Goal: Task Accomplishment & Management: Use online tool/utility

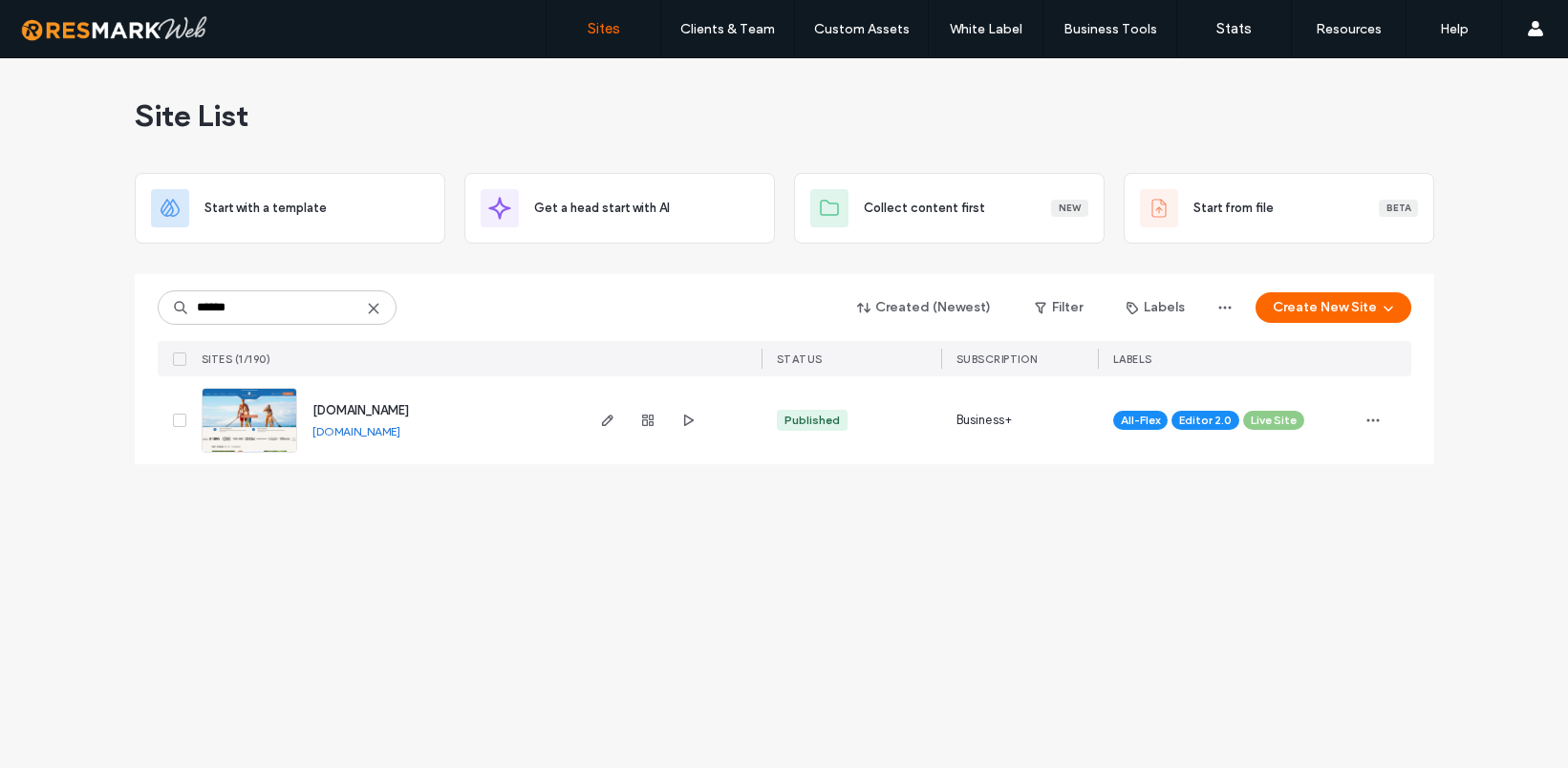
type input "******"
click at [375, 408] on span "[DOMAIN_NAME]" at bounding box center [360, 410] width 97 height 14
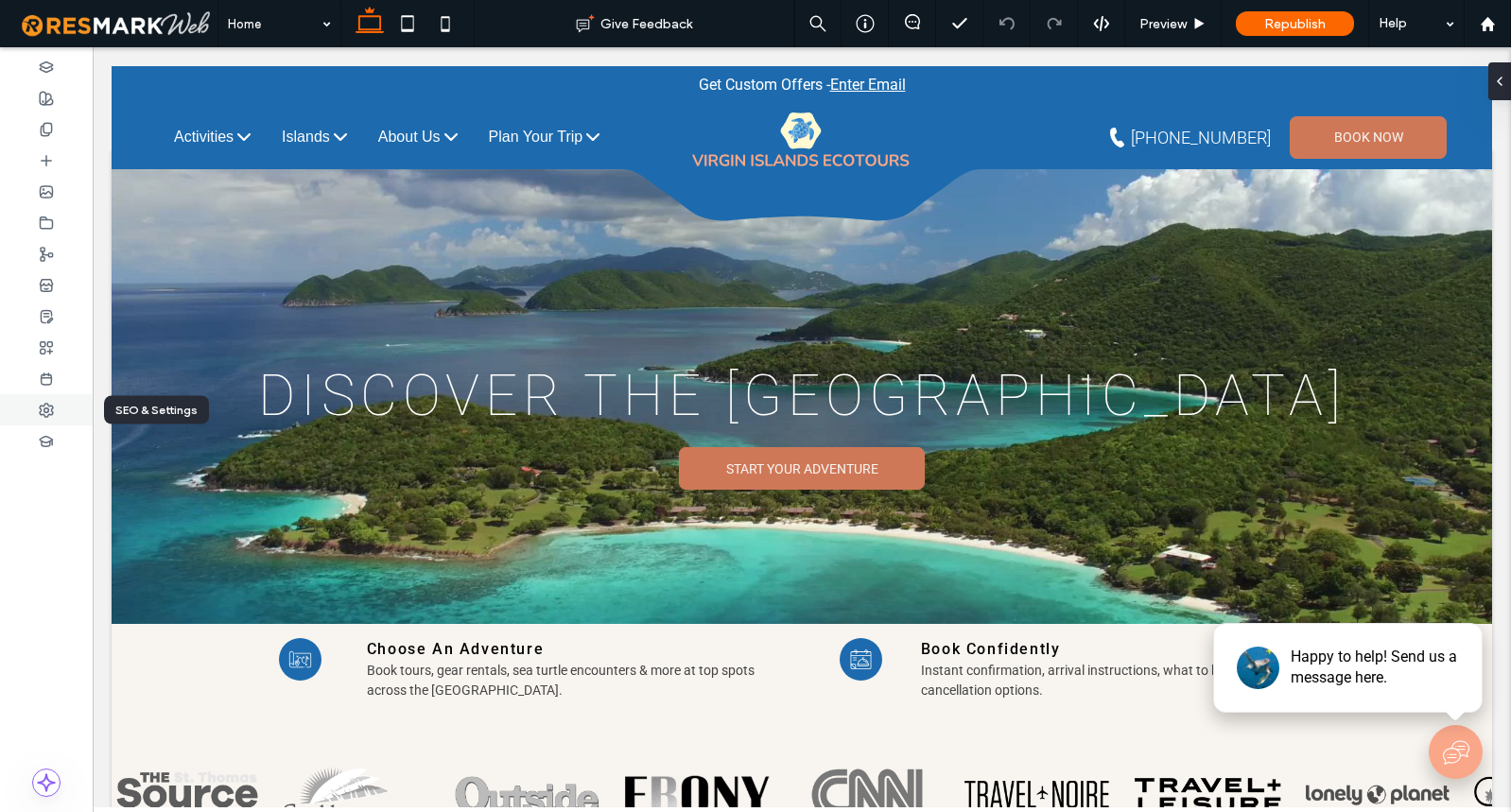
click at [44, 403] on icon at bounding box center [46, 410] width 15 height 15
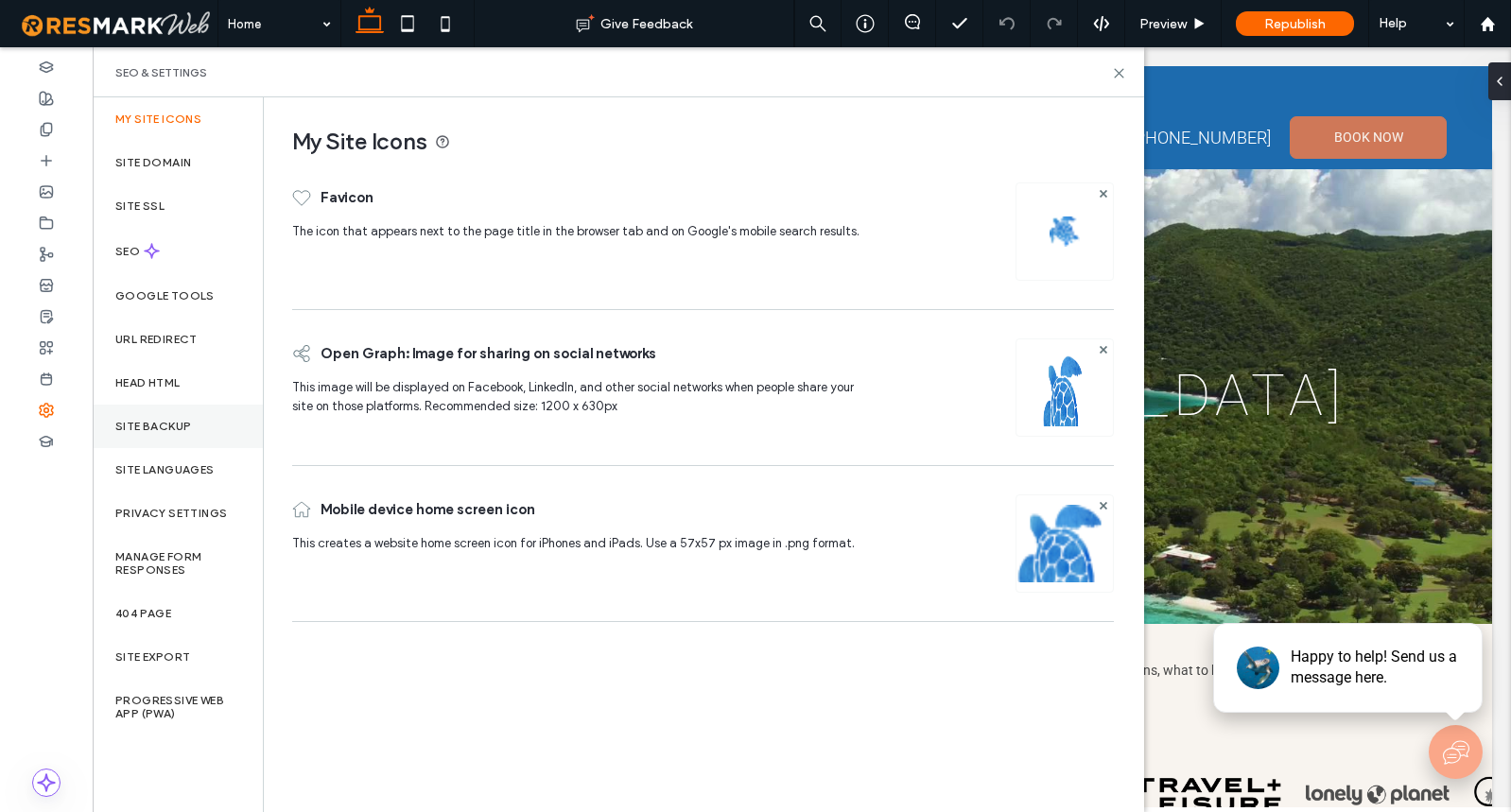
click at [182, 427] on label "Site Backup" at bounding box center [154, 426] width 76 height 13
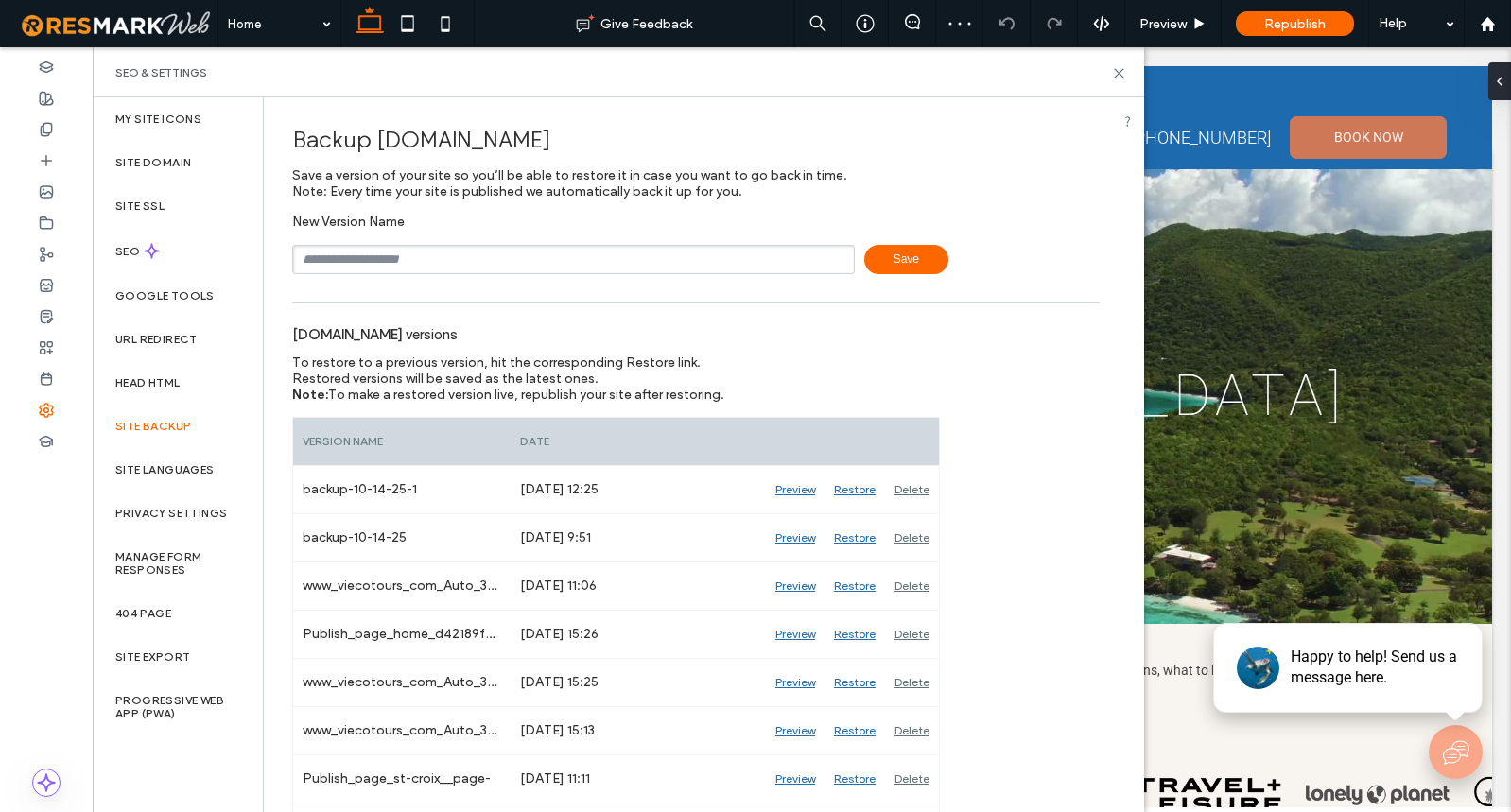
click at [405, 261] on input "text" at bounding box center [573, 259] width 563 height 29
type input "**********"
click at [922, 254] on span "Save" at bounding box center [906, 259] width 84 height 29
click at [1120, 71] on use at bounding box center [1119, 73] width 9 height 9
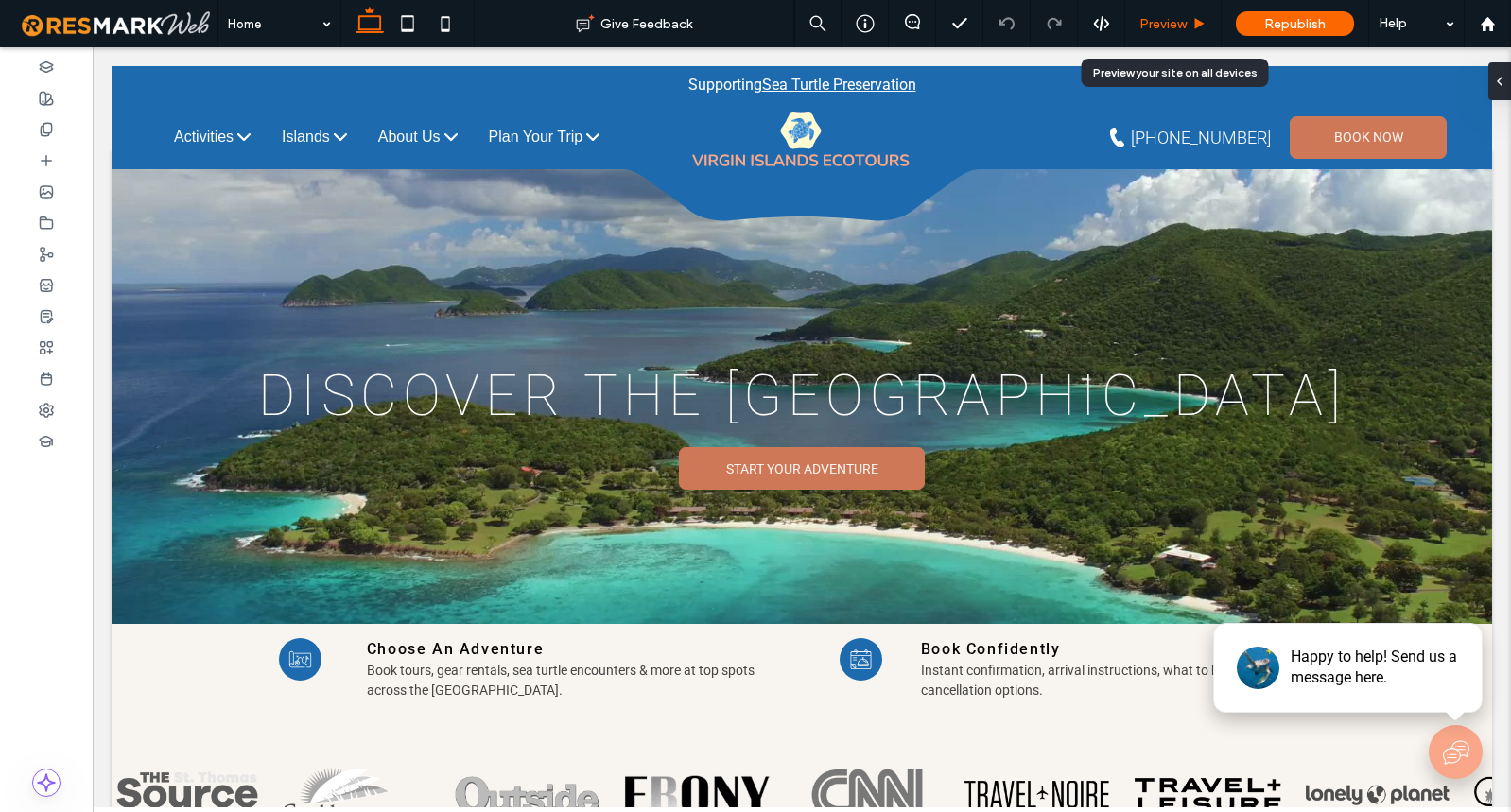
click at [1166, 27] on span "Preview" at bounding box center [1163, 24] width 47 height 16
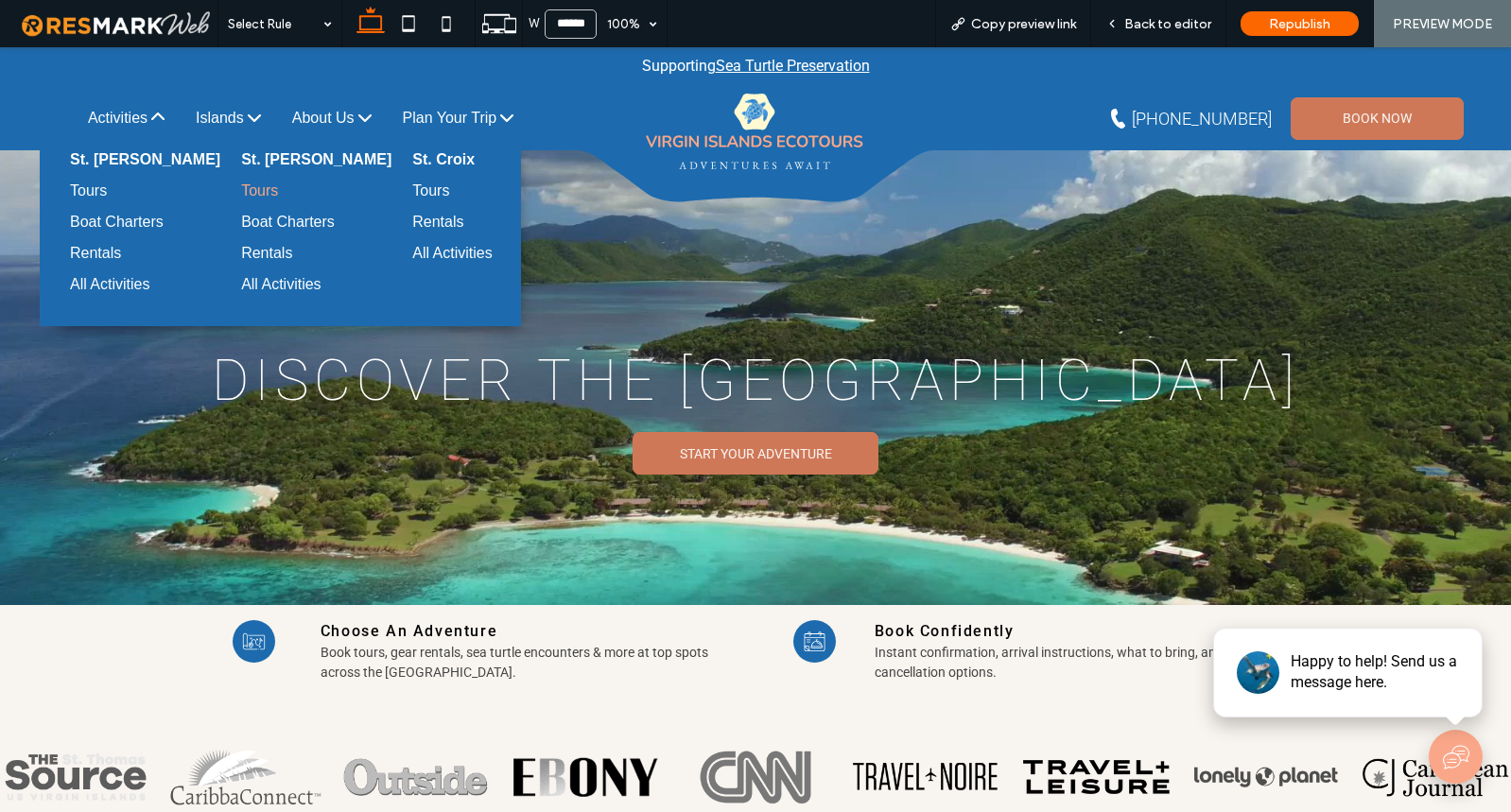
click at [241, 190] on div "Tours" at bounding box center [308, 191] width 136 height 17
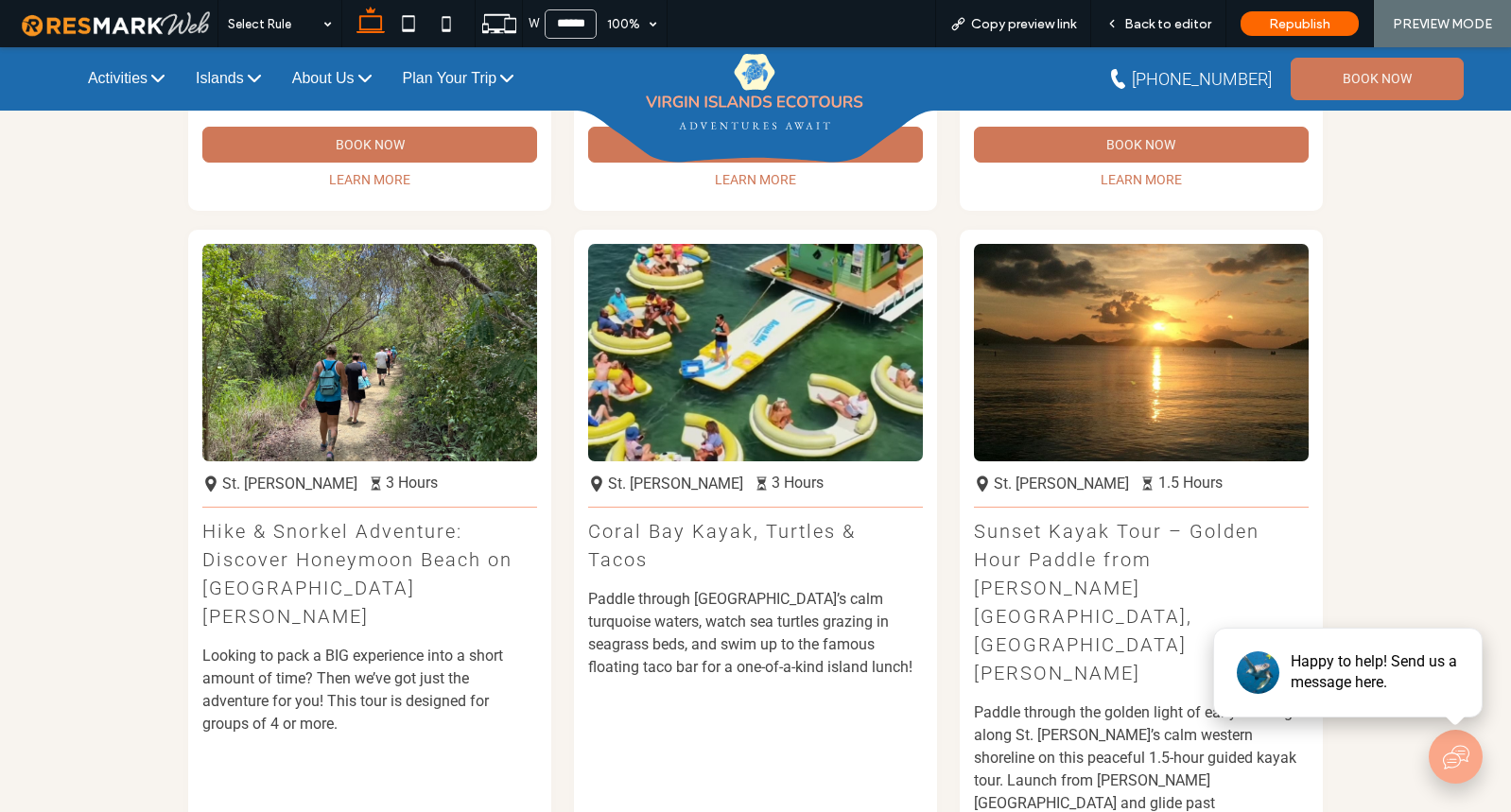
scroll to position [1776, 0]
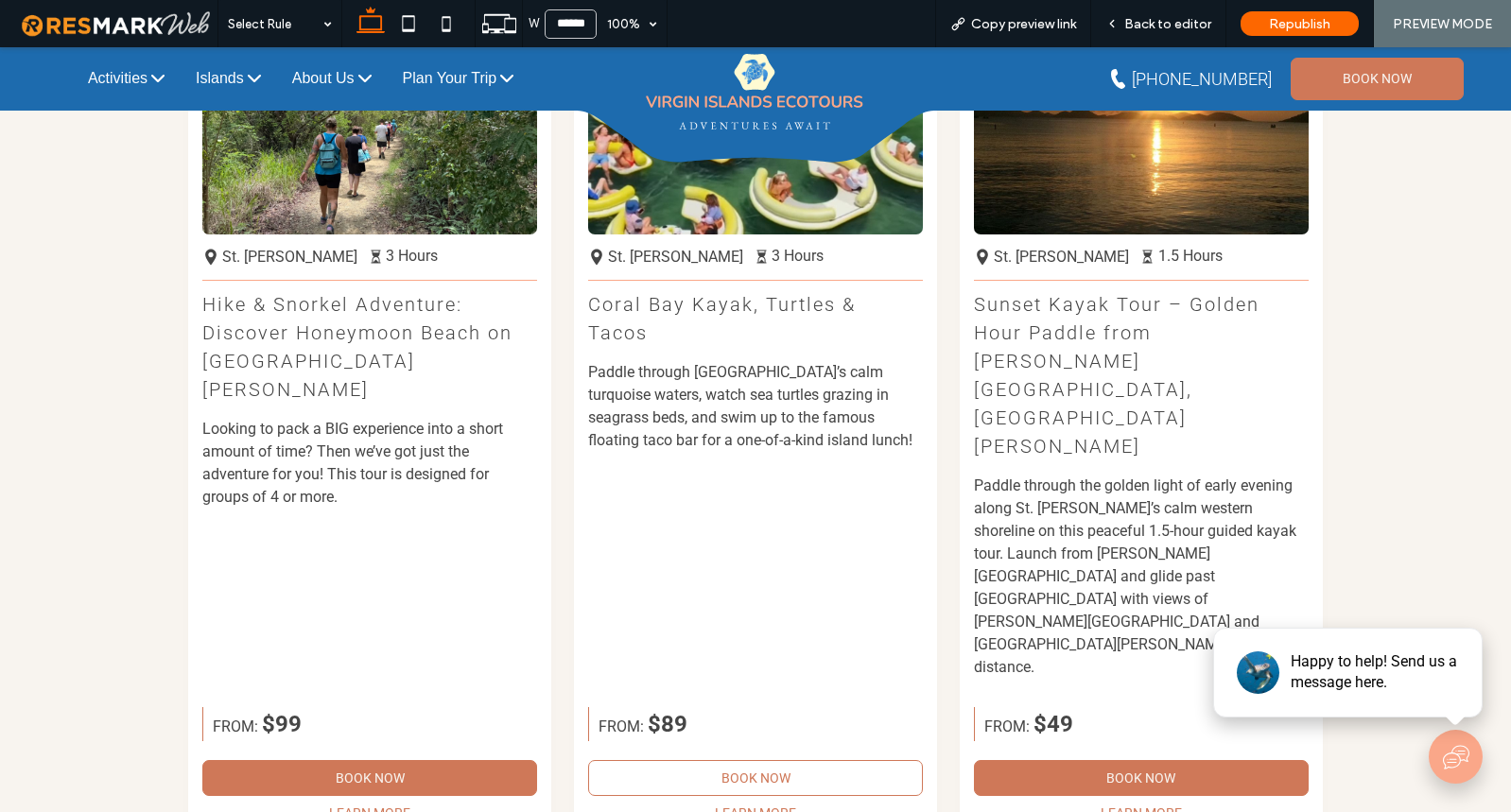
click at [766, 759] on span "Book Now" at bounding box center [756, 778] width 69 height 15
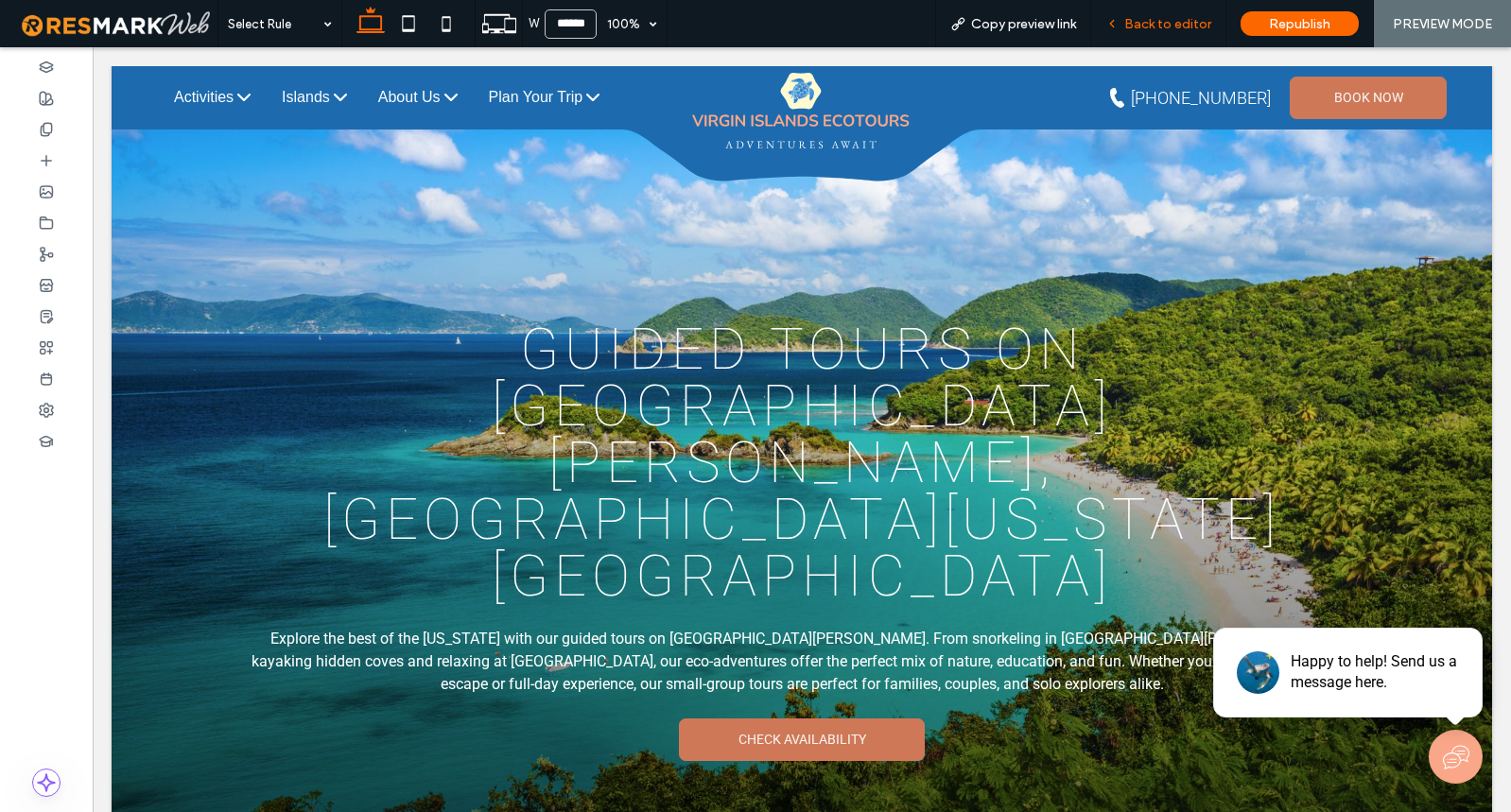
click at [1166, 23] on span "Back to editor" at bounding box center [1168, 24] width 87 height 16
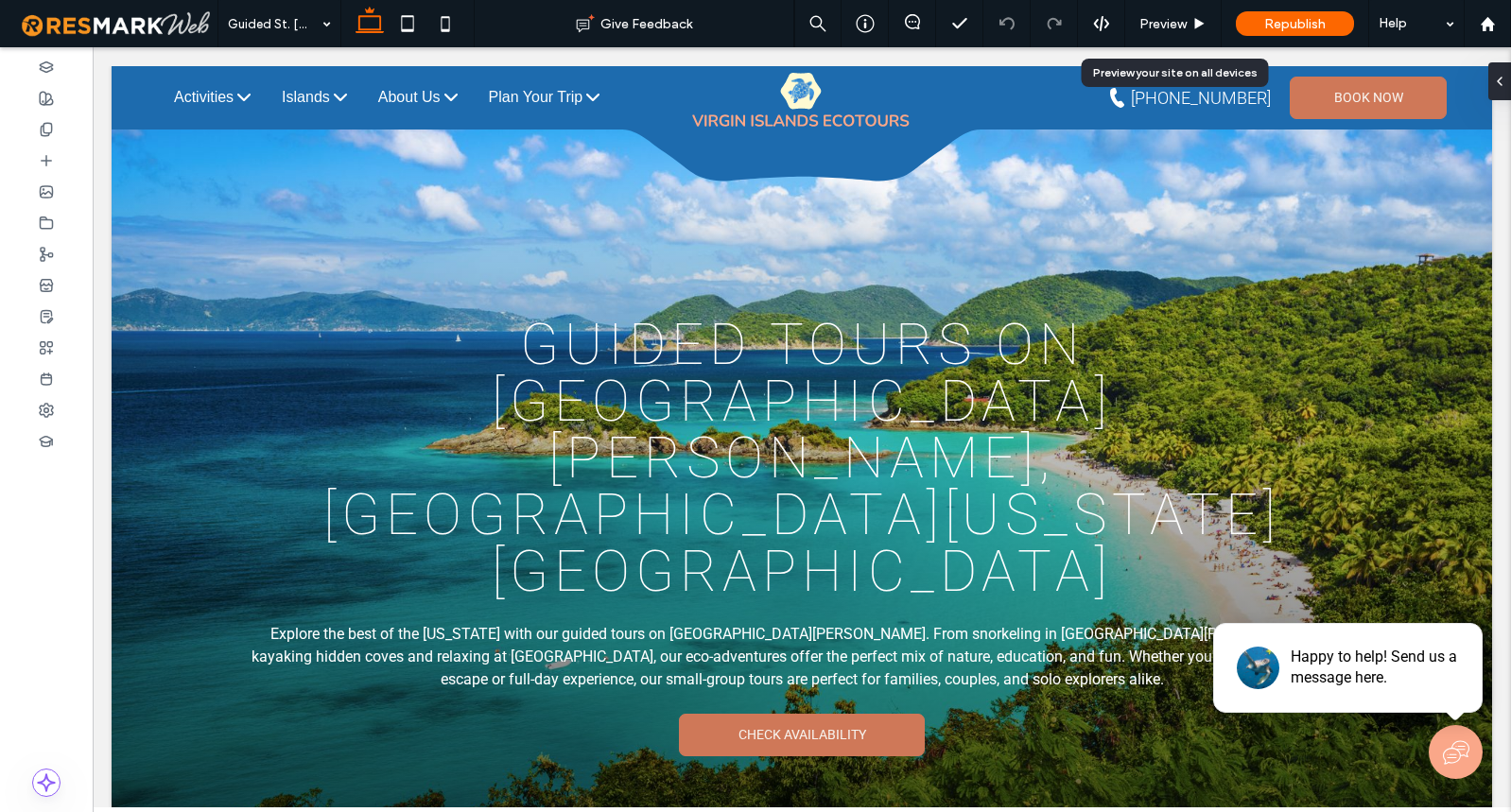
click at [1166, 23] on span "Preview" at bounding box center [1163, 24] width 47 height 16
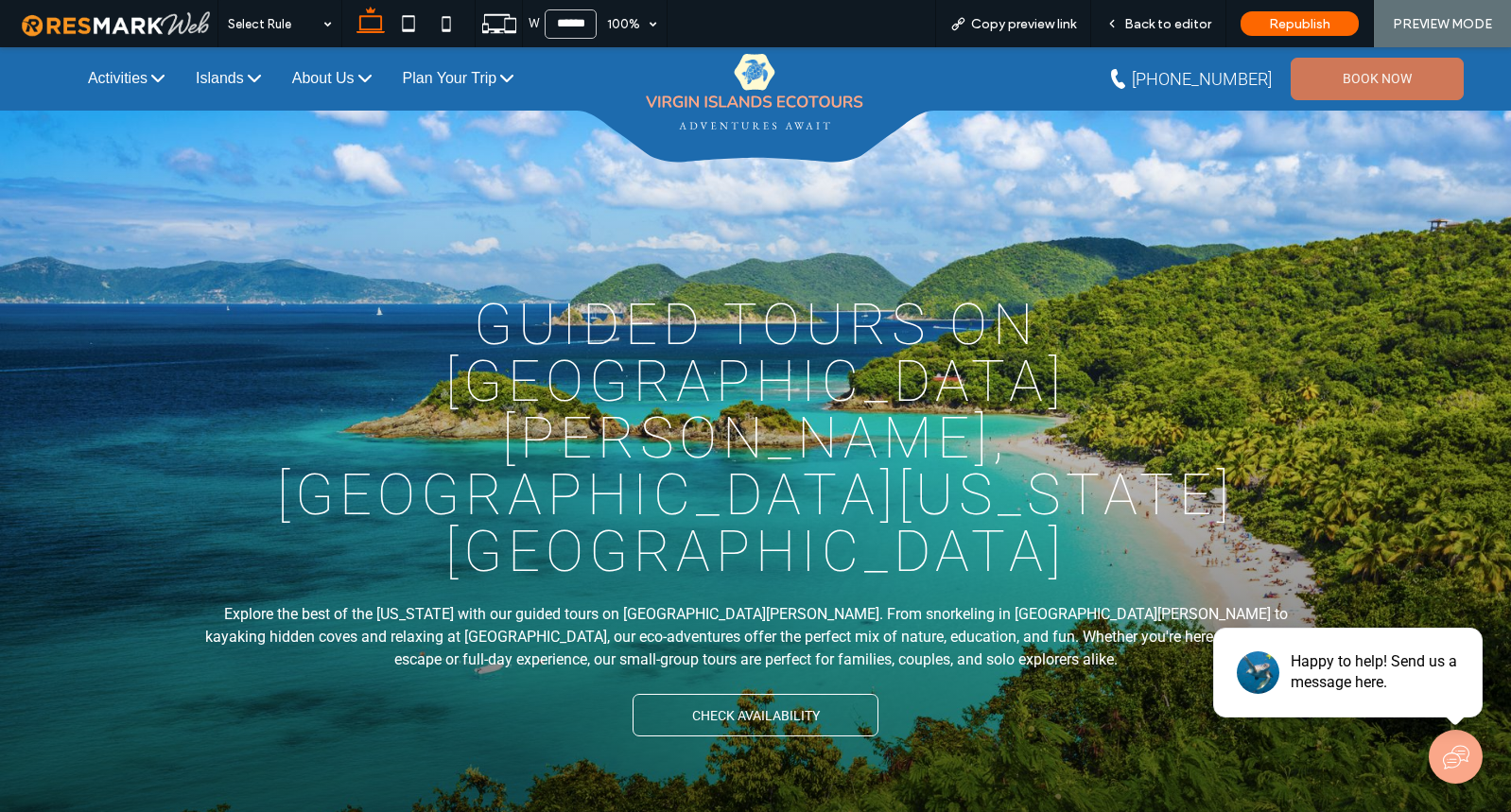
click at [793, 710] on span "Check Availability" at bounding box center [756, 715] width 128 height 34
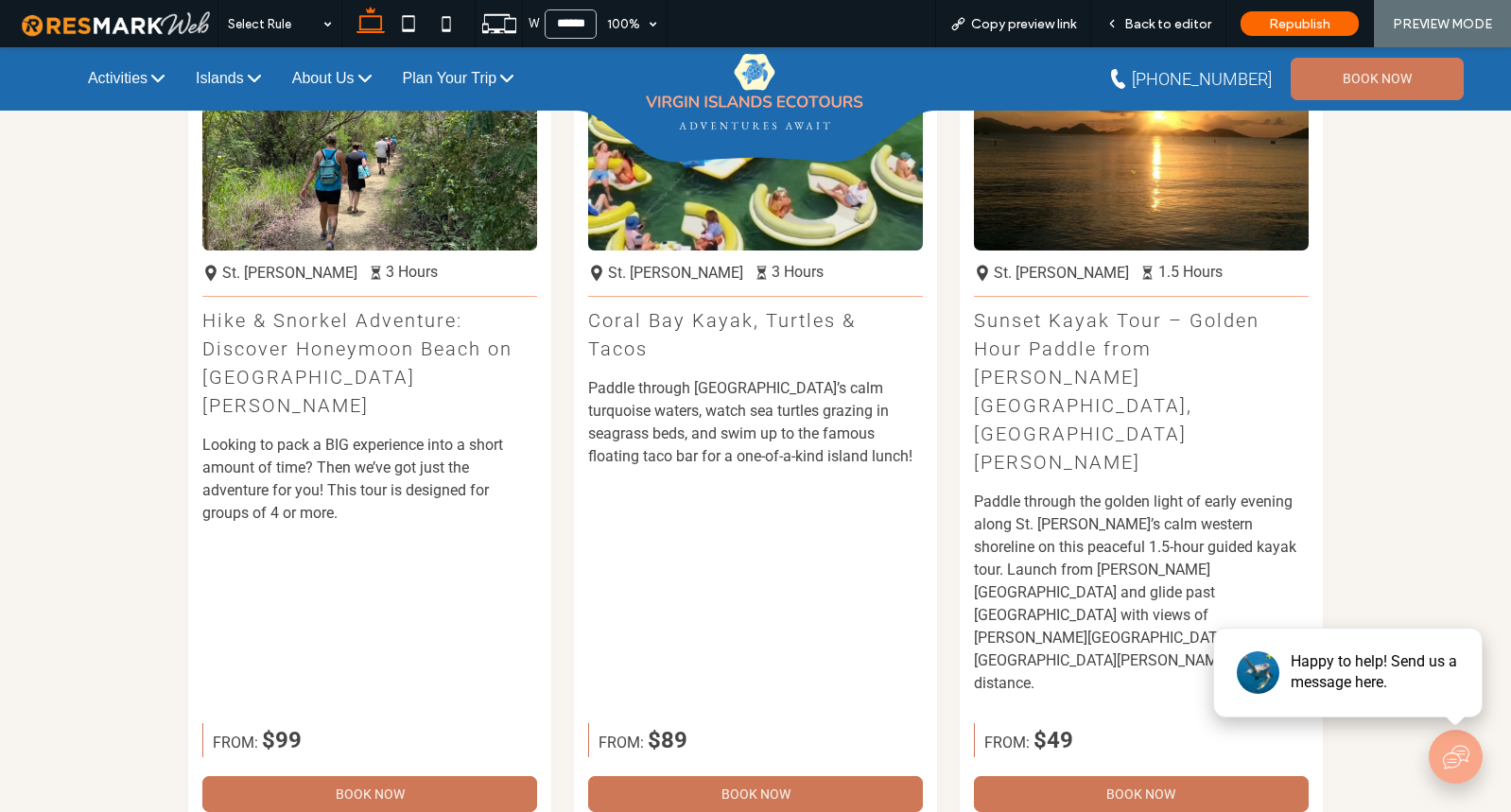
scroll to position [1762, 0]
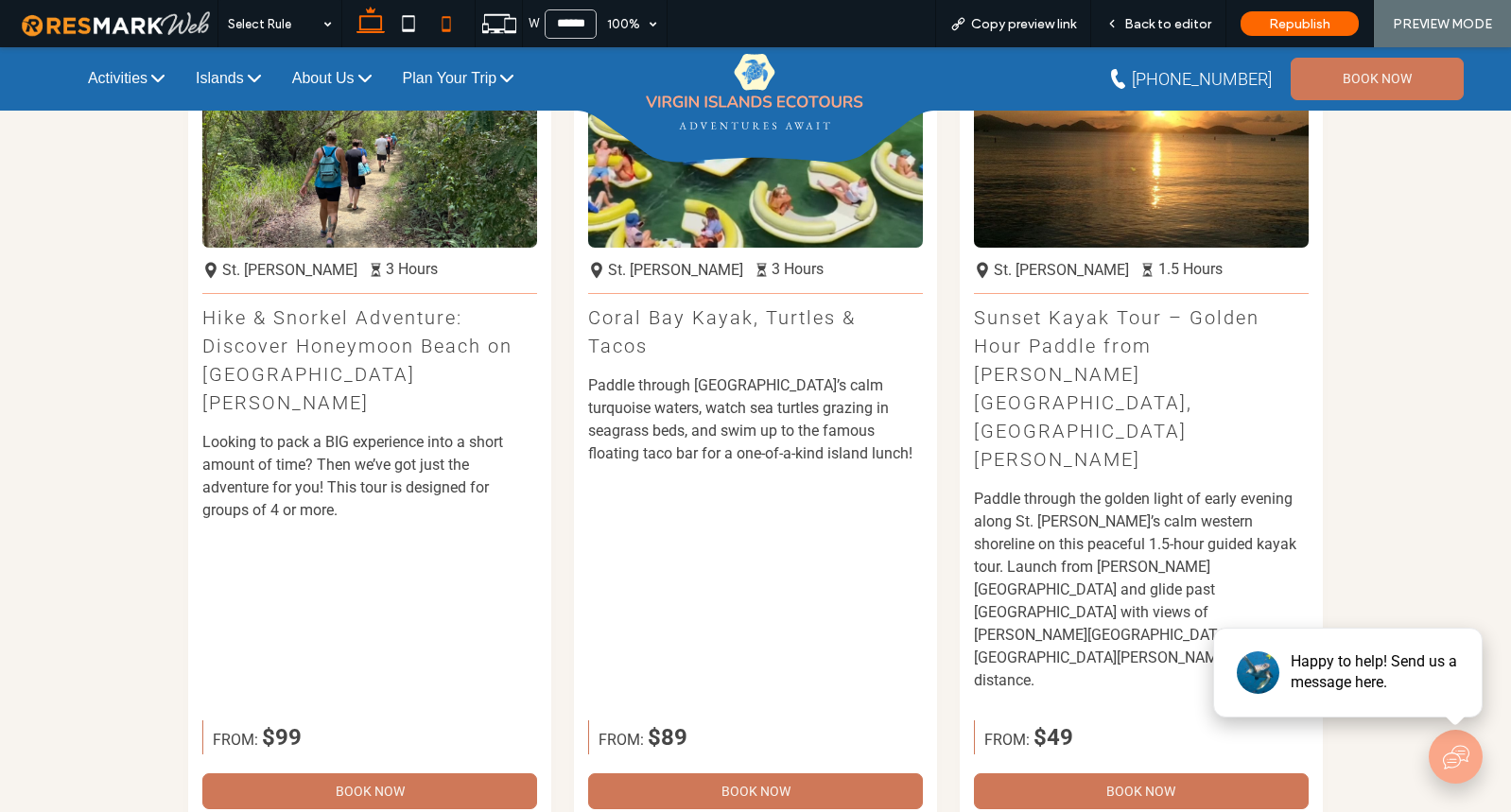
click at [445, 26] on icon at bounding box center [446, 24] width 38 height 38
type input "*****"
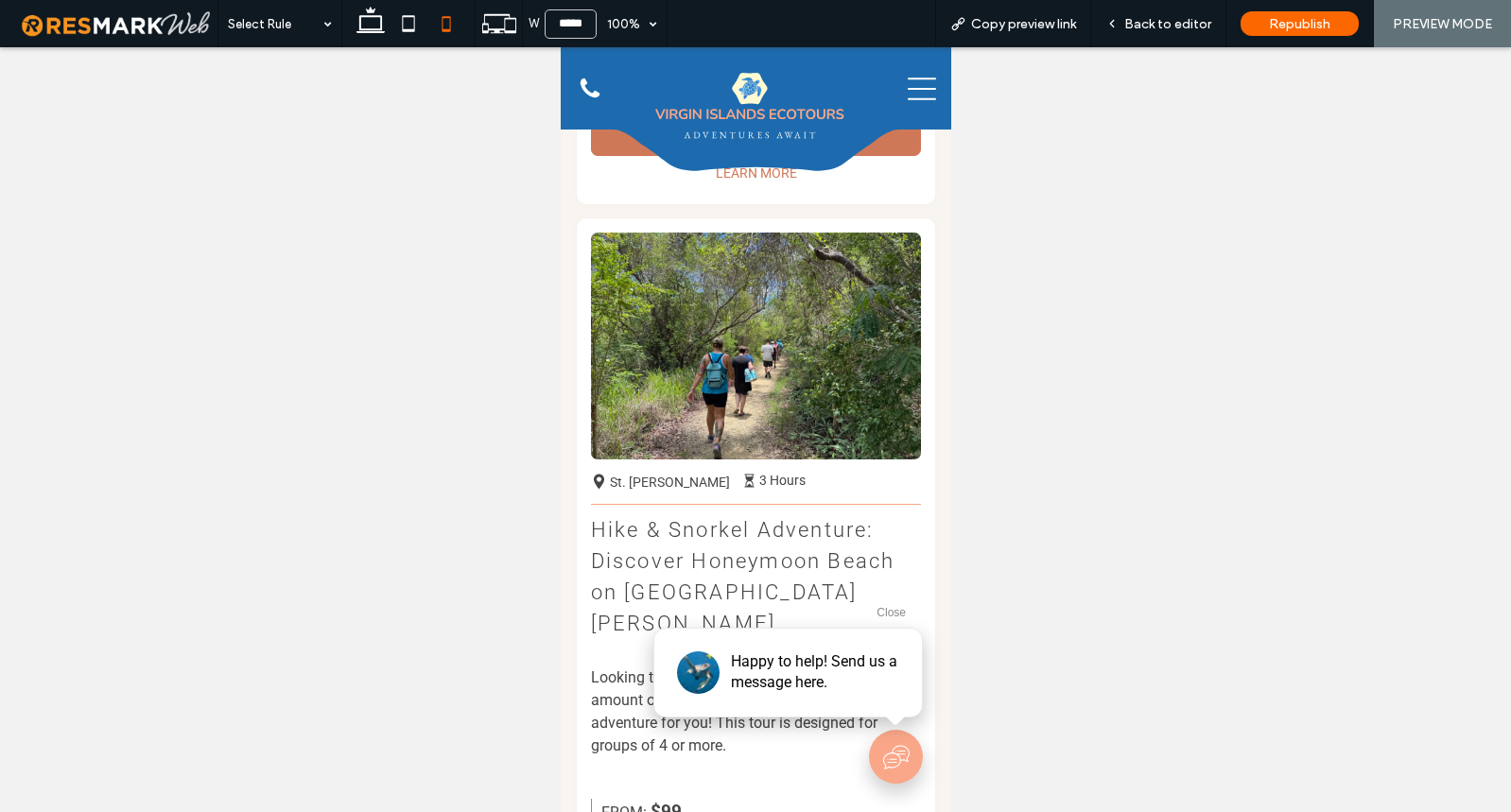
click at [911, 86] on icon at bounding box center [921, 89] width 28 height 28
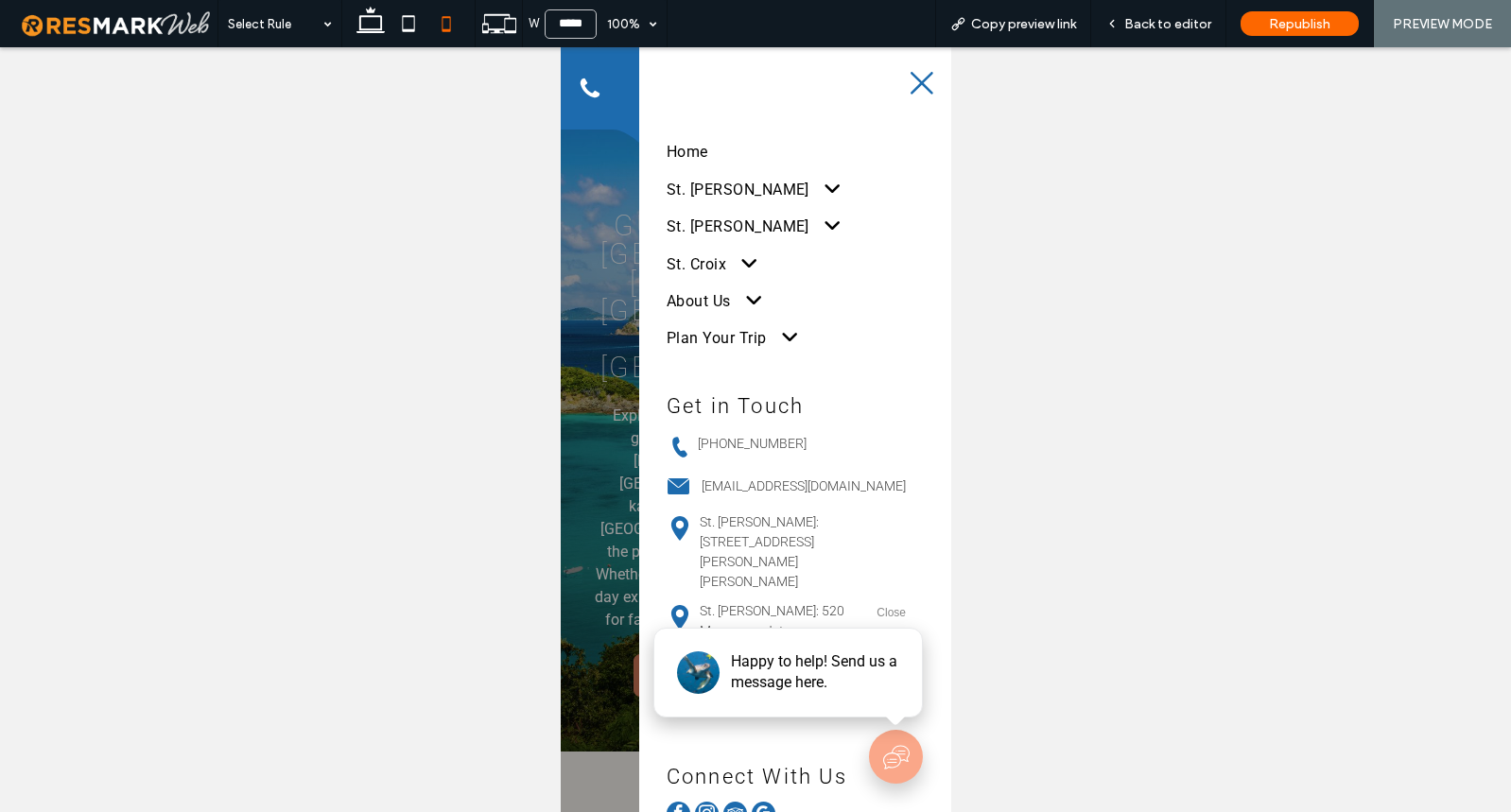
scroll to position [0, 0]
click at [791, 348] on span at bounding box center [779, 337] width 36 height 20
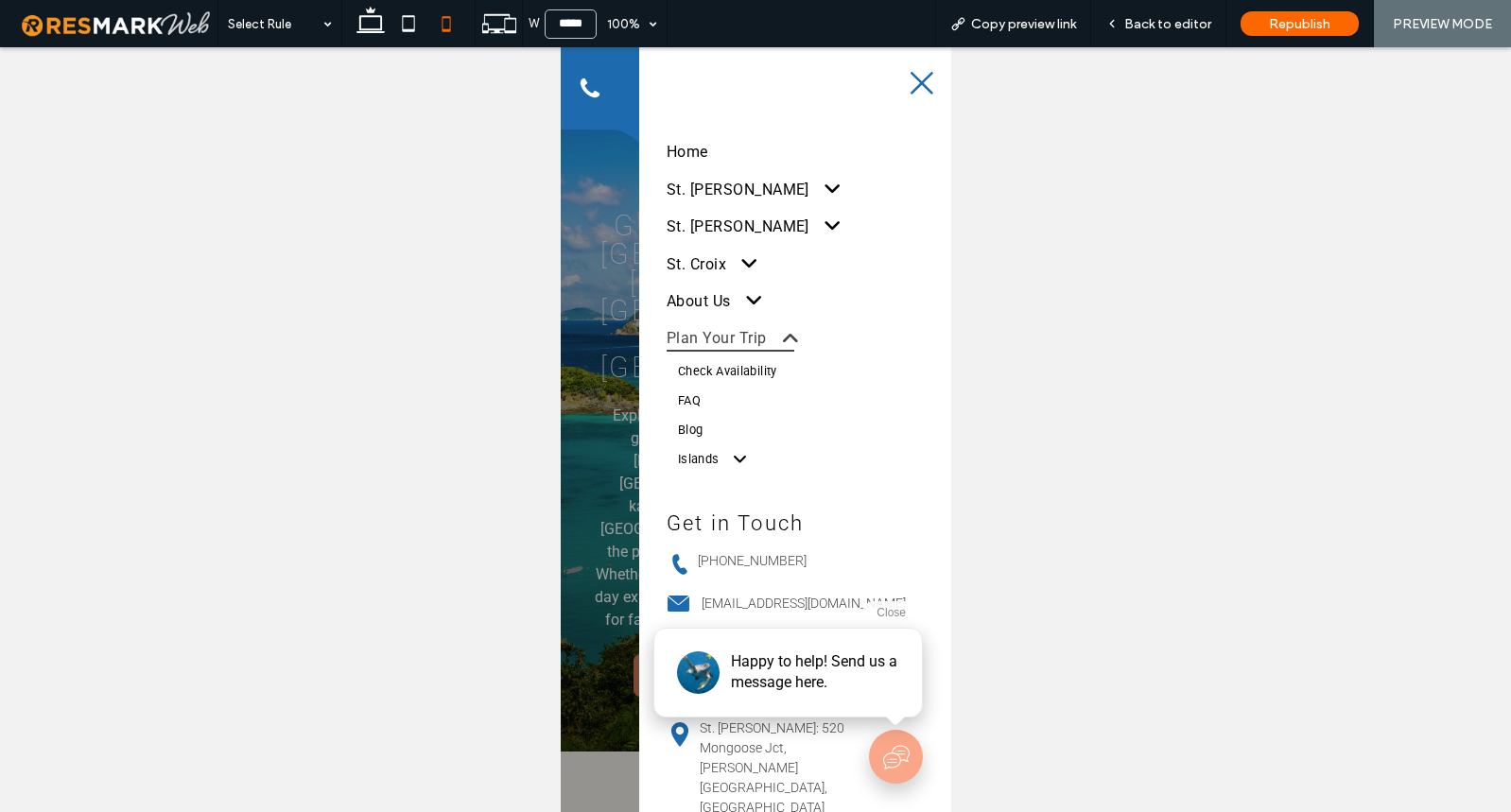
click at [783, 343] on span at bounding box center [779, 337] width 36 height 20
